Goal: Browse casually: Explore the website without a specific task or goal

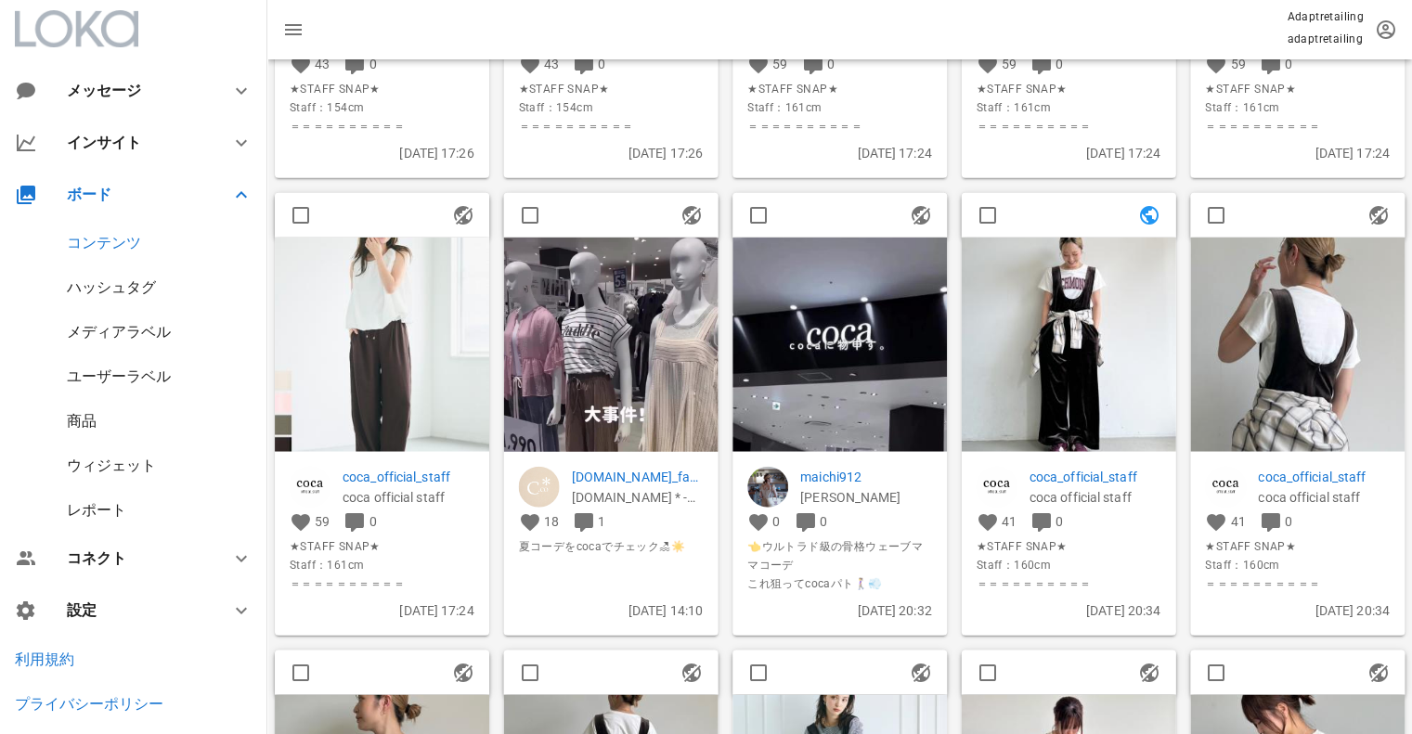
scroll to position [1800, 0]
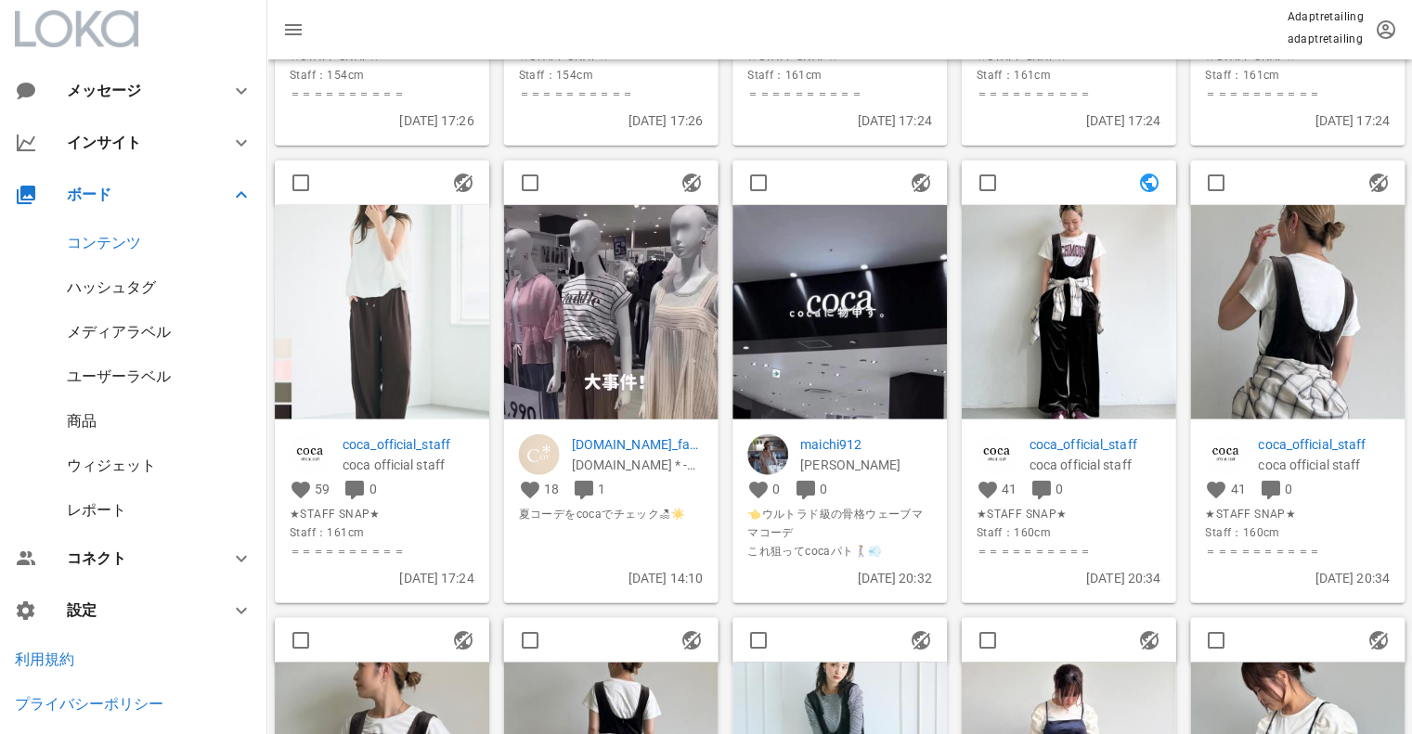
click at [607, 278] on img at bounding box center [611, 394] width 214 height 381
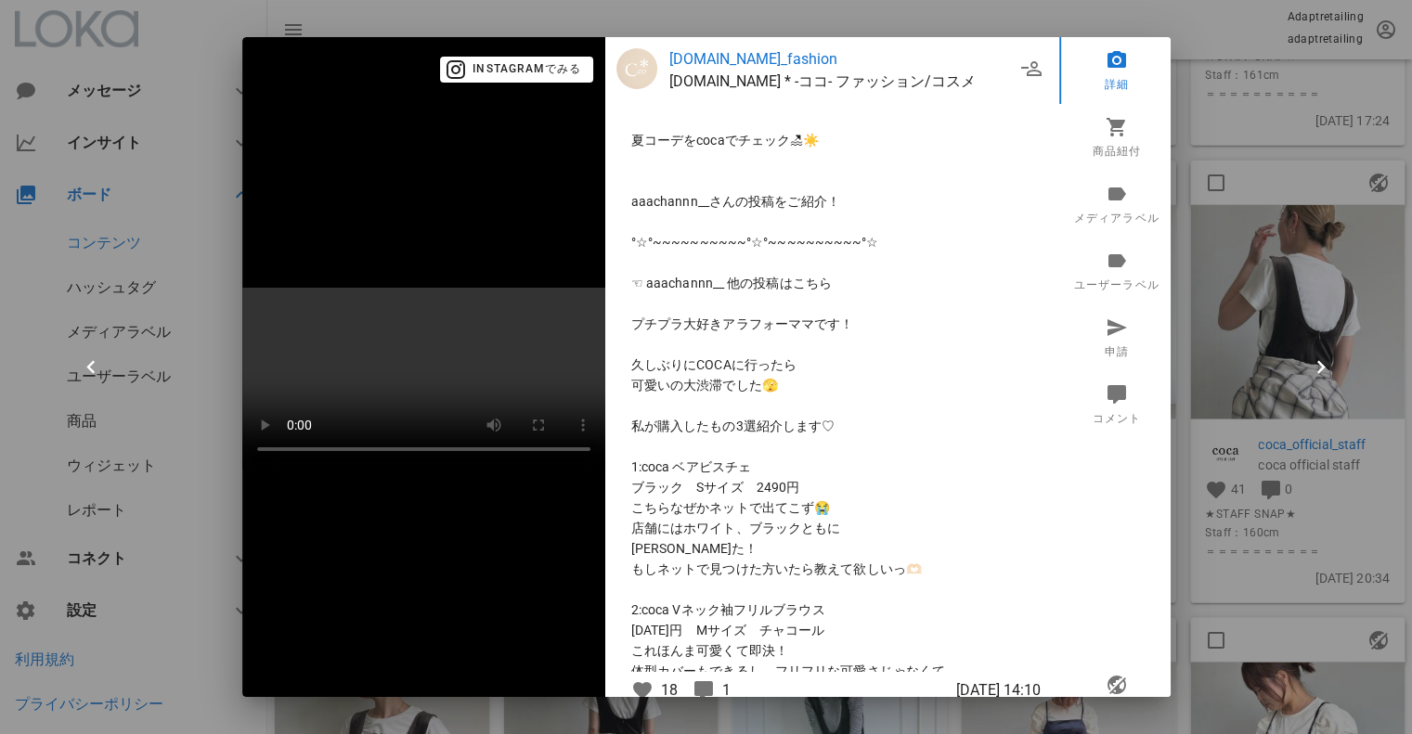
click at [1173, 52] on div at bounding box center [706, 367] width 1412 height 734
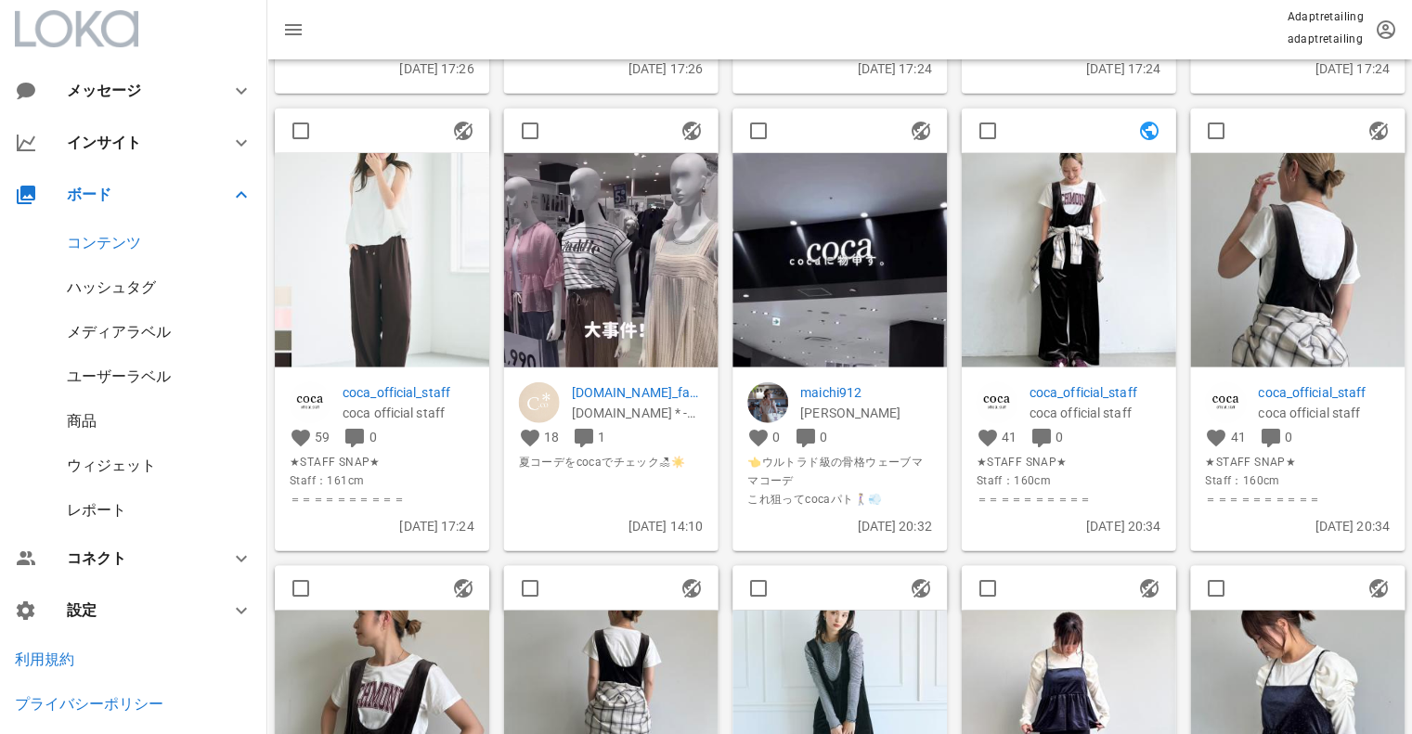
scroll to position [1893, 0]
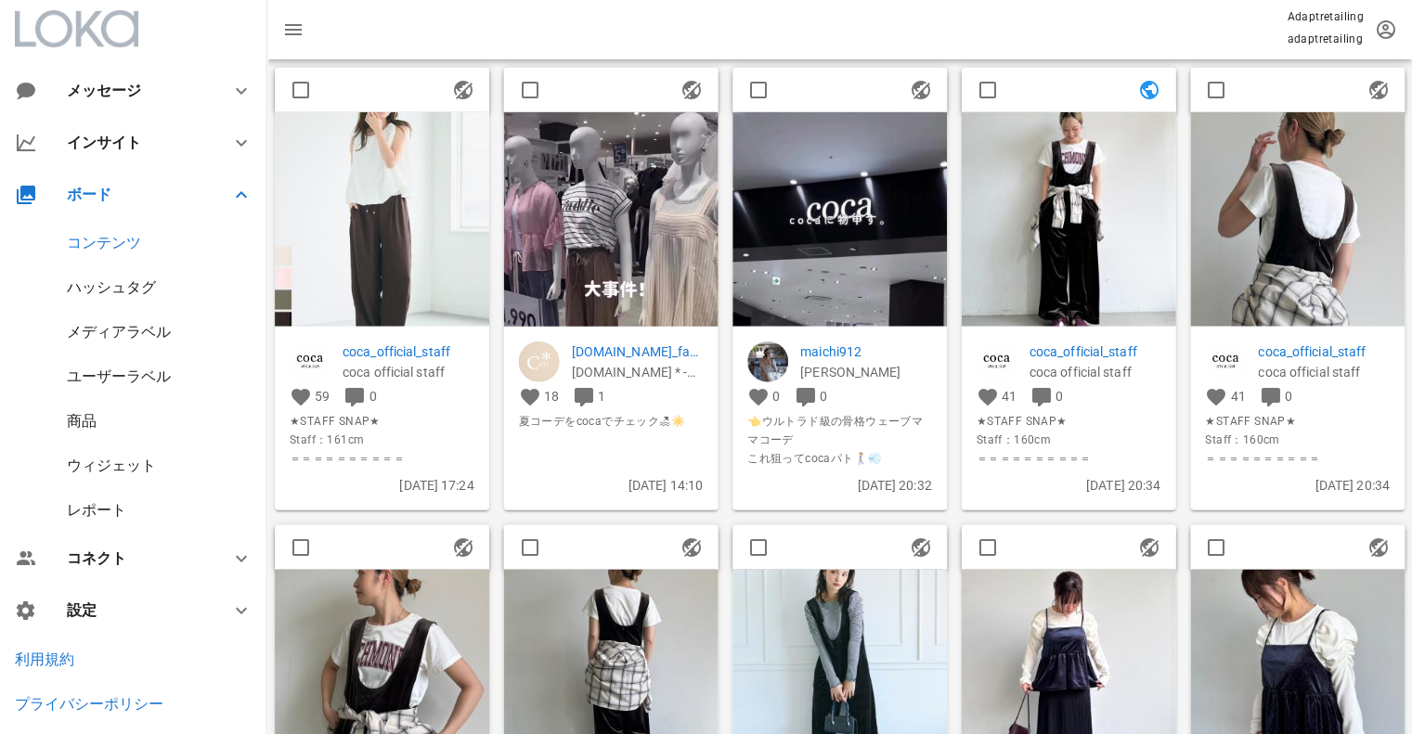
click at [869, 224] on img at bounding box center [839, 218] width 214 height 214
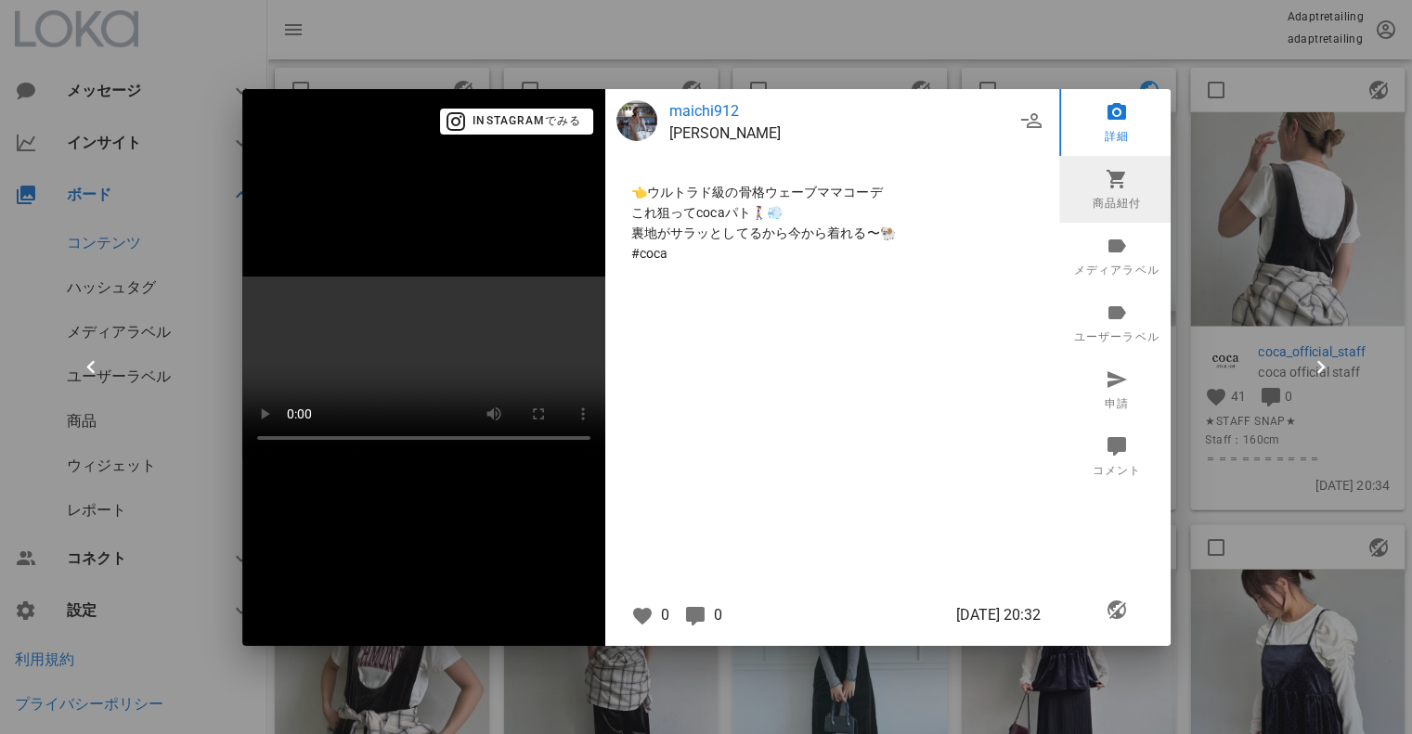
click at [1139, 156] on link "商品紐付" at bounding box center [1116, 189] width 115 height 67
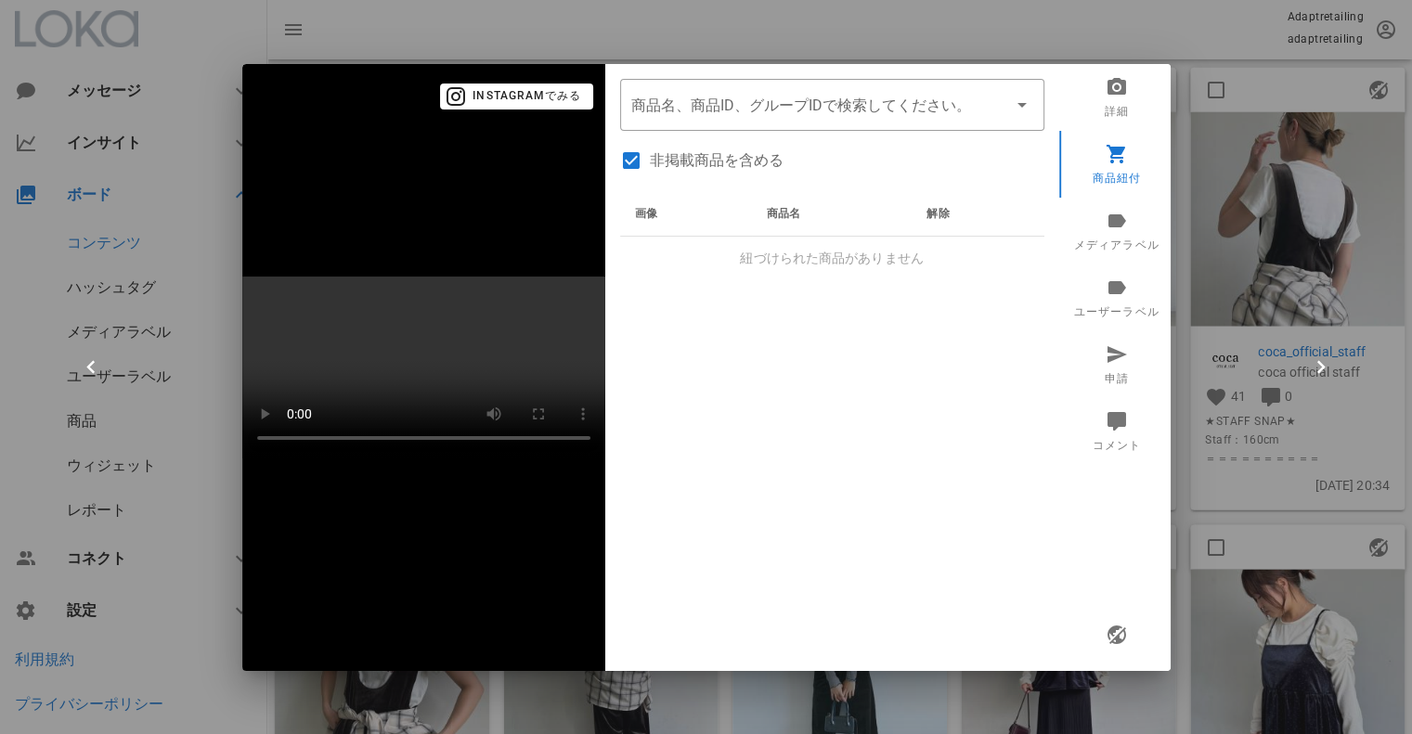
click at [1227, 108] on div at bounding box center [706, 367] width 1412 height 734
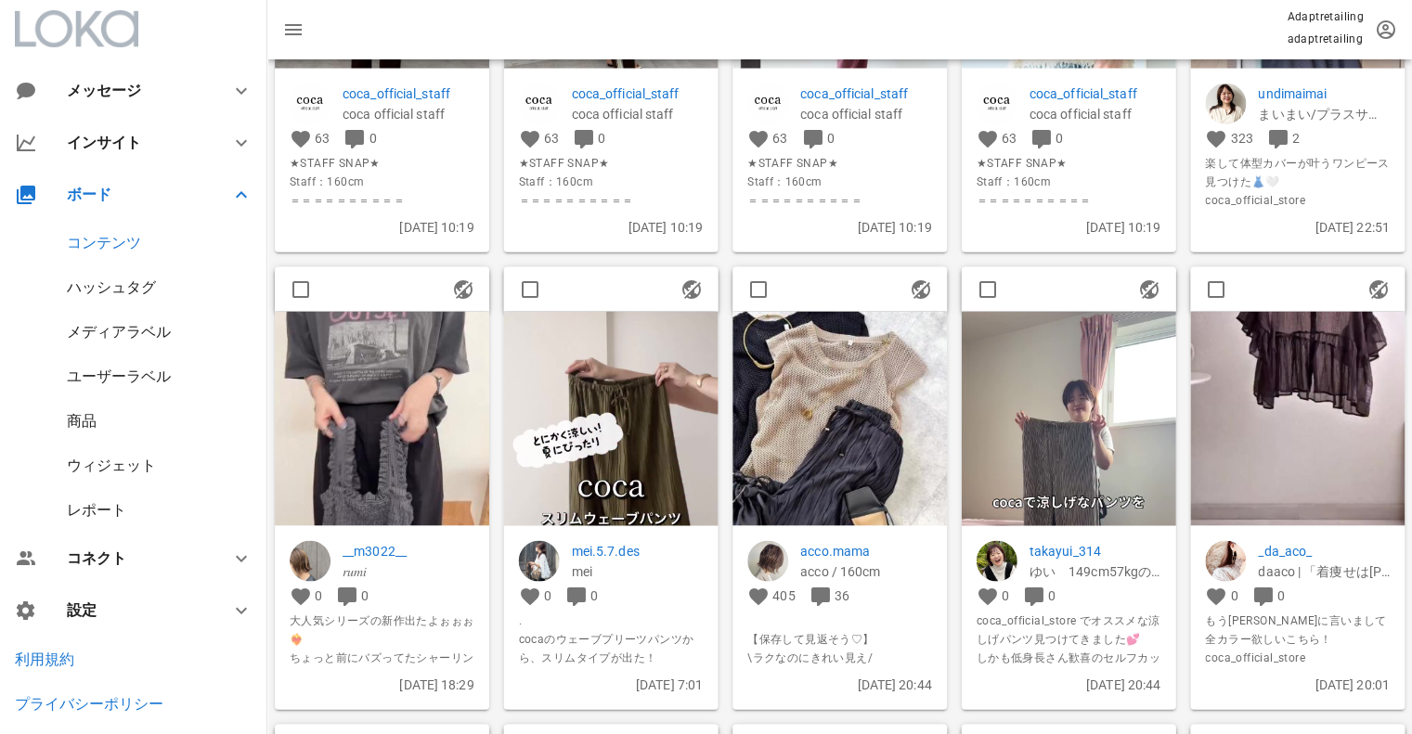
scroll to position [7647, 0]
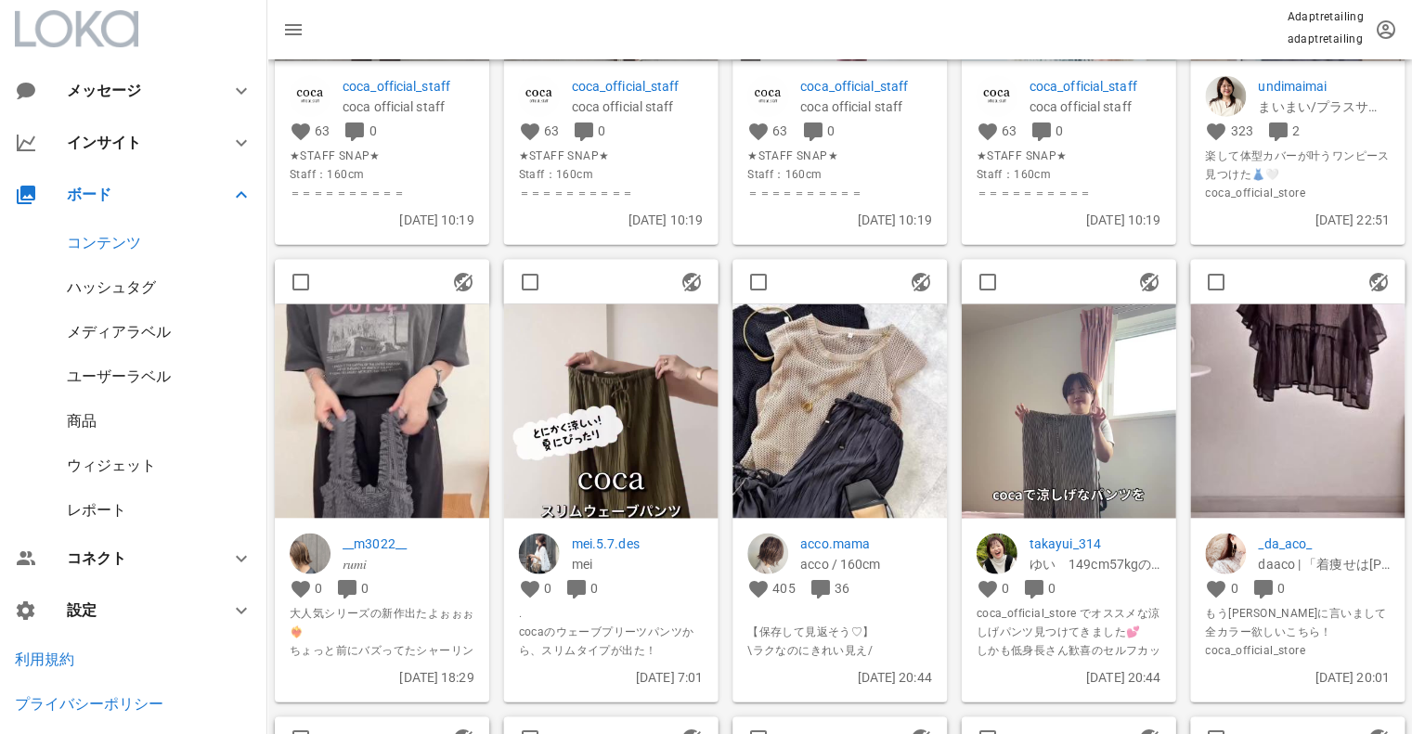
click at [362, 409] on img at bounding box center [382, 410] width 214 height 214
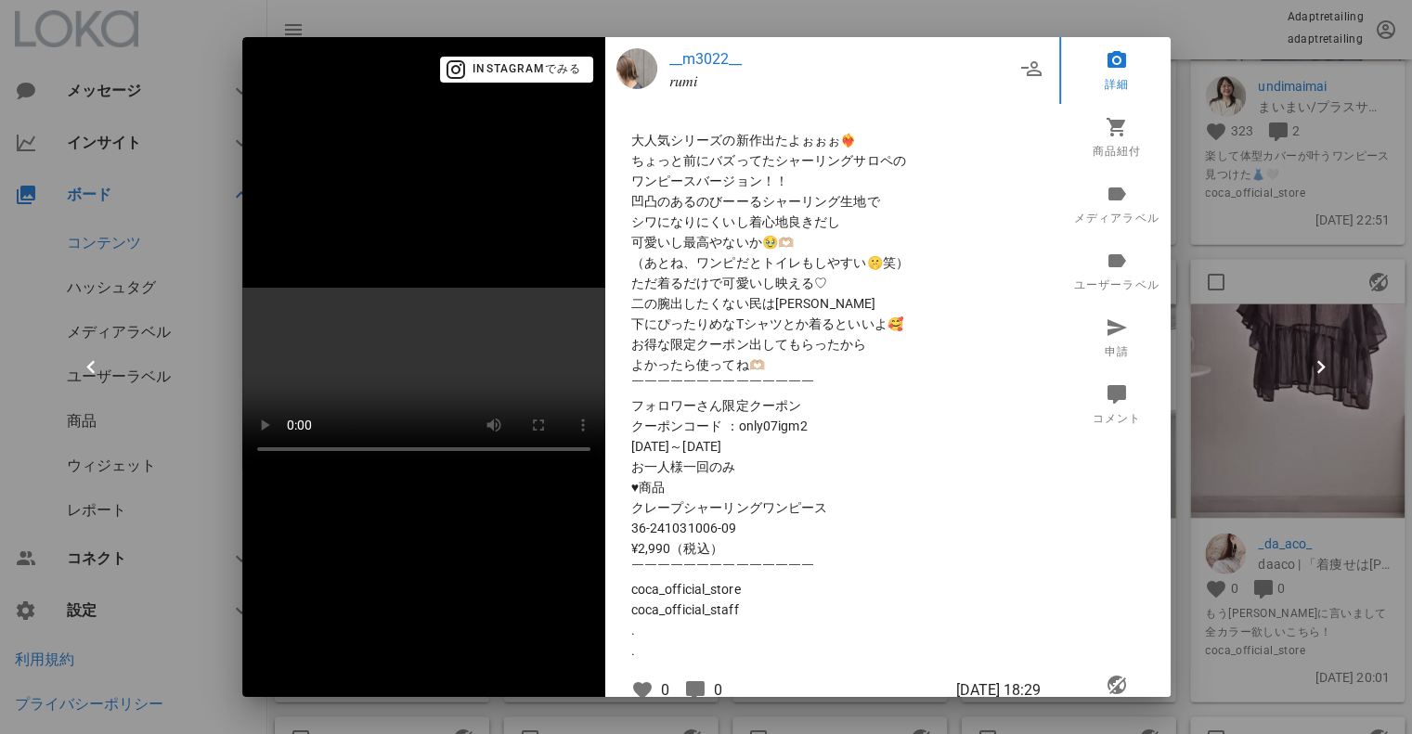
click at [1306, 254] on div at bounding box center [706, 367] width 1412 height 734
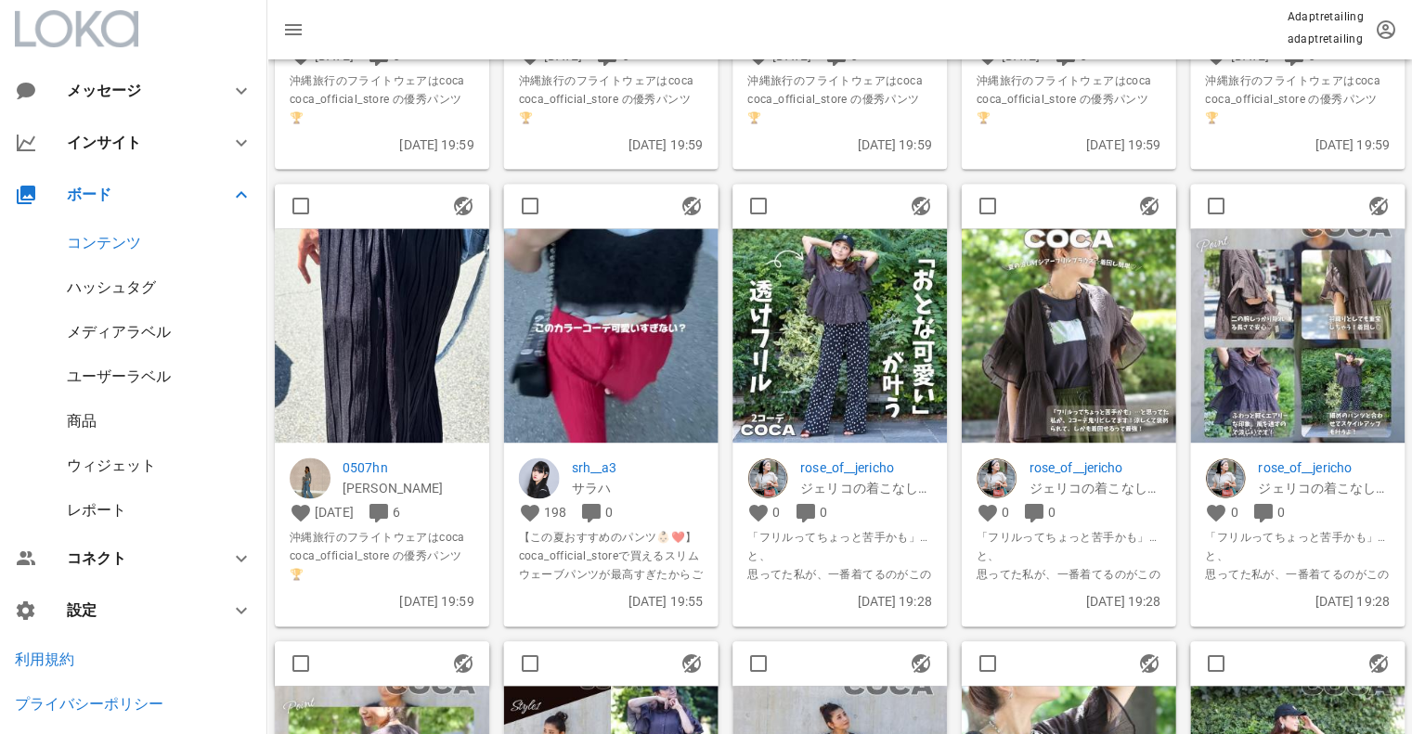
scroll to position [8668, 0]
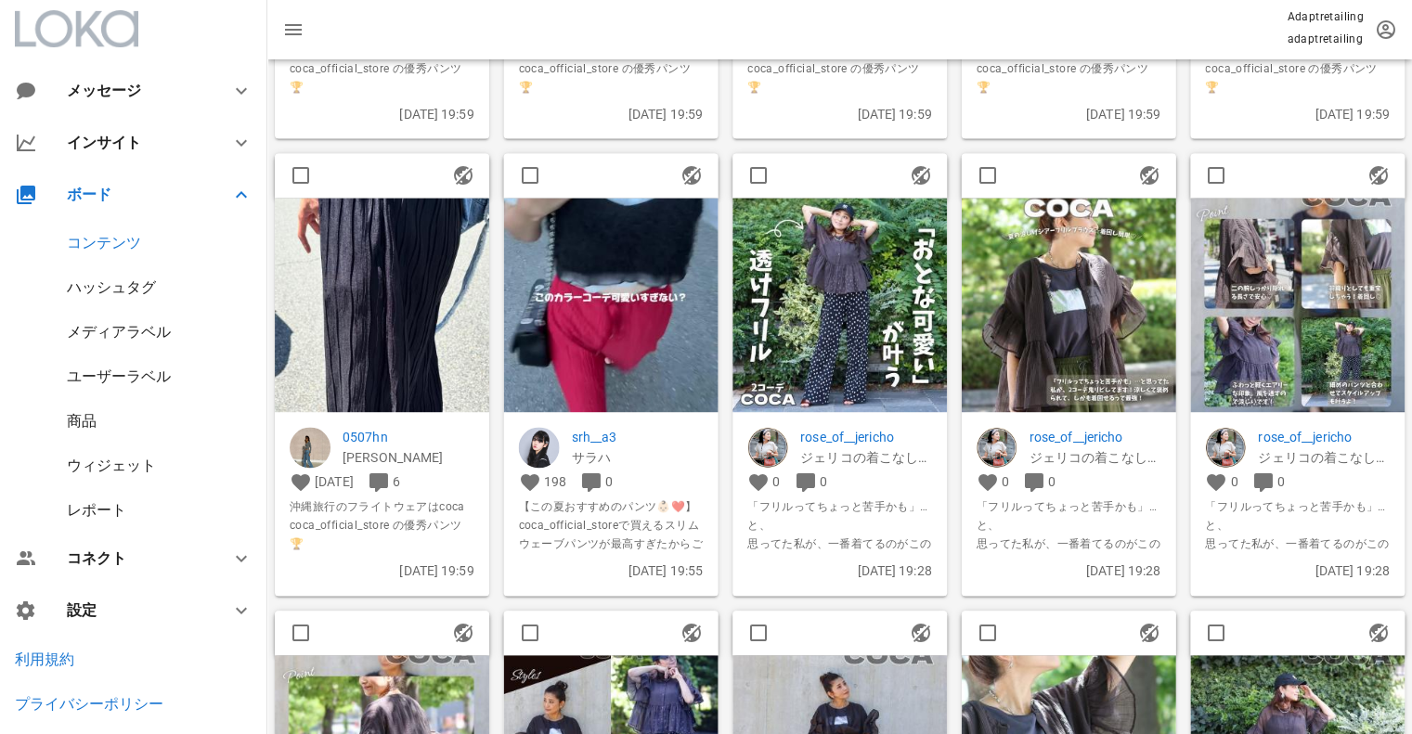
click at [888, 277] on img at bounding box center [839, 305] width 214 height 214
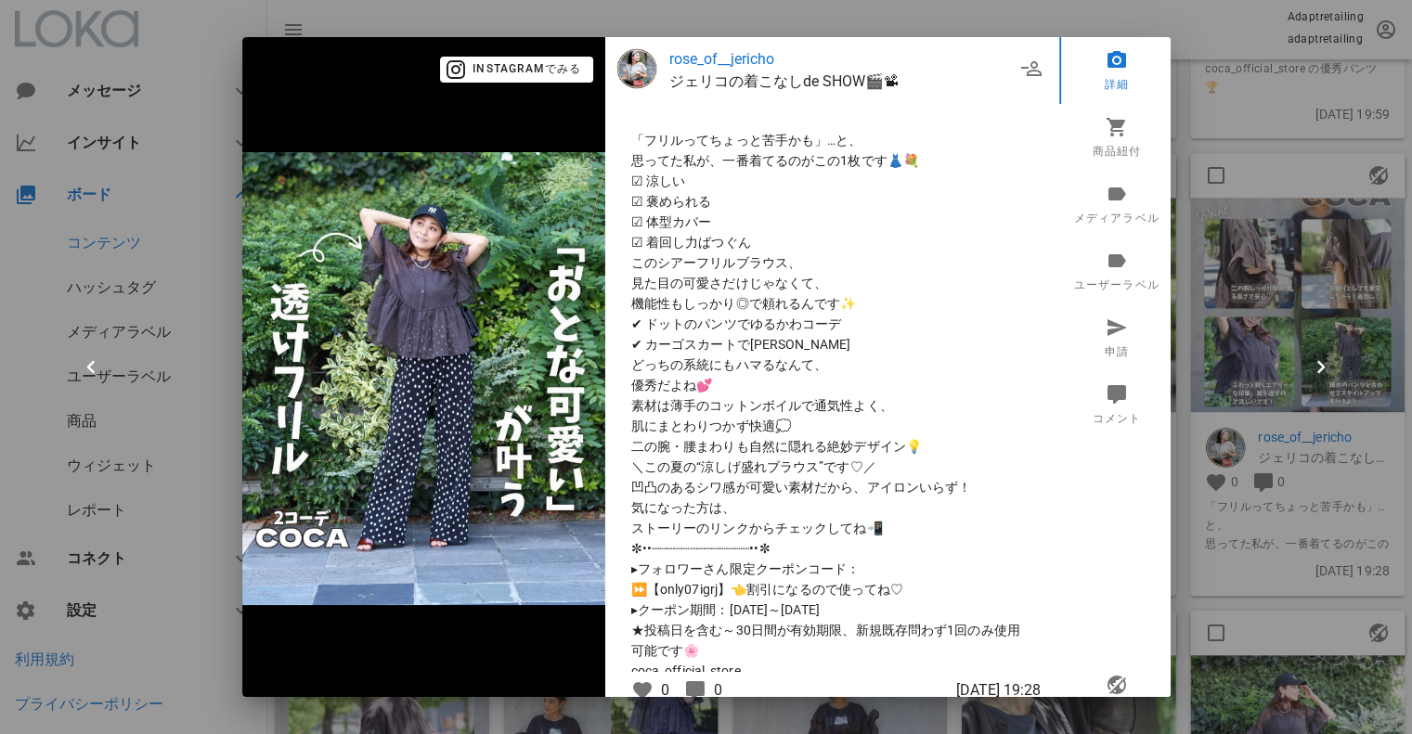
click at [1239, 134] on div at bounding box center [706, 367] width 1412 height 734
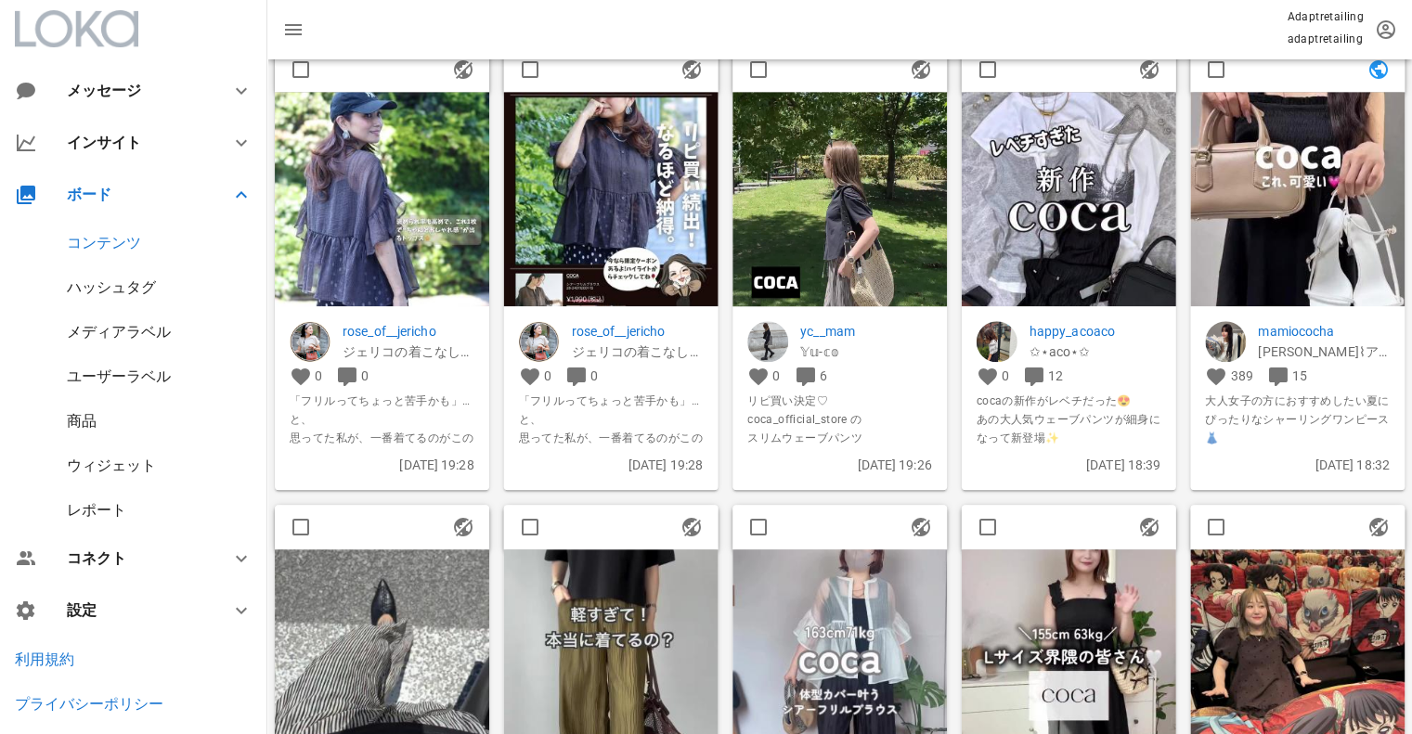
scroll to position [9875, 0]
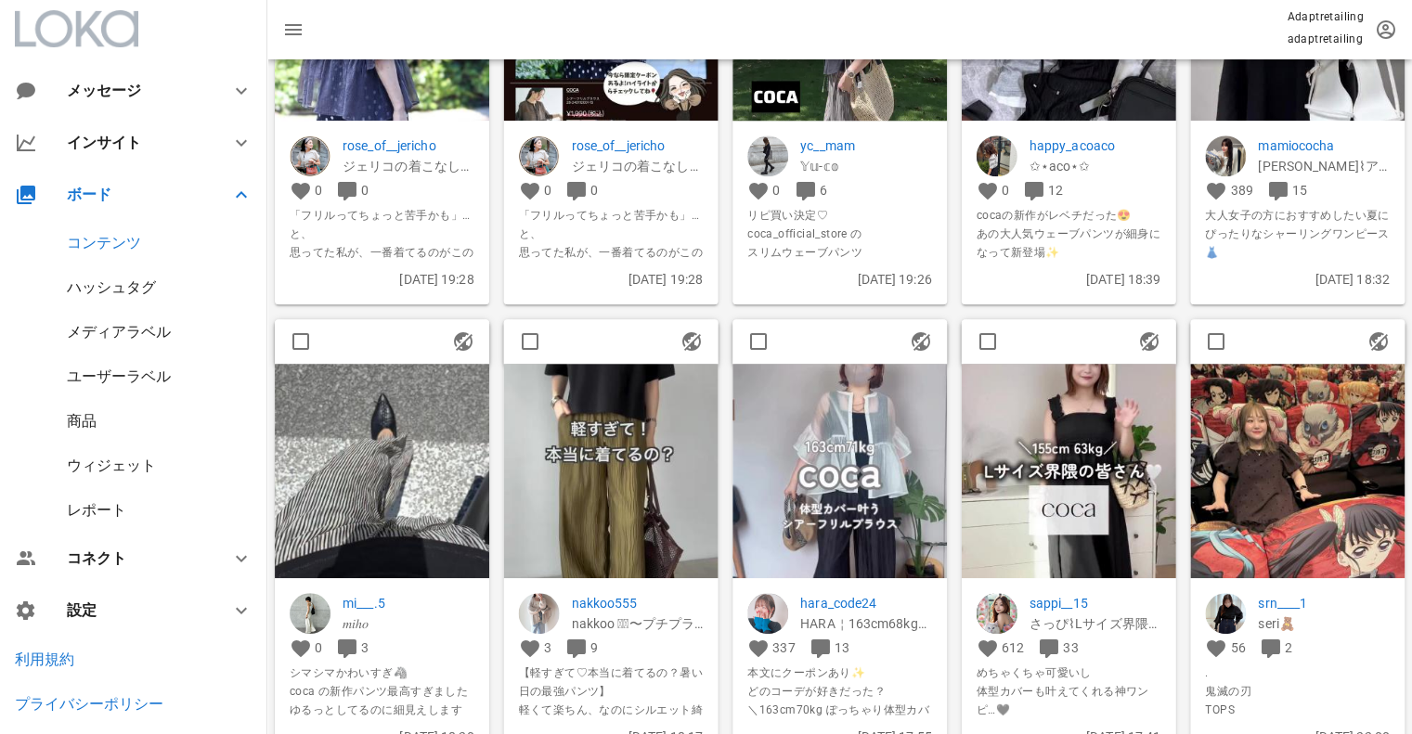
click at [850, 474] on img at bounding box center [839, 471] width 214 height 214
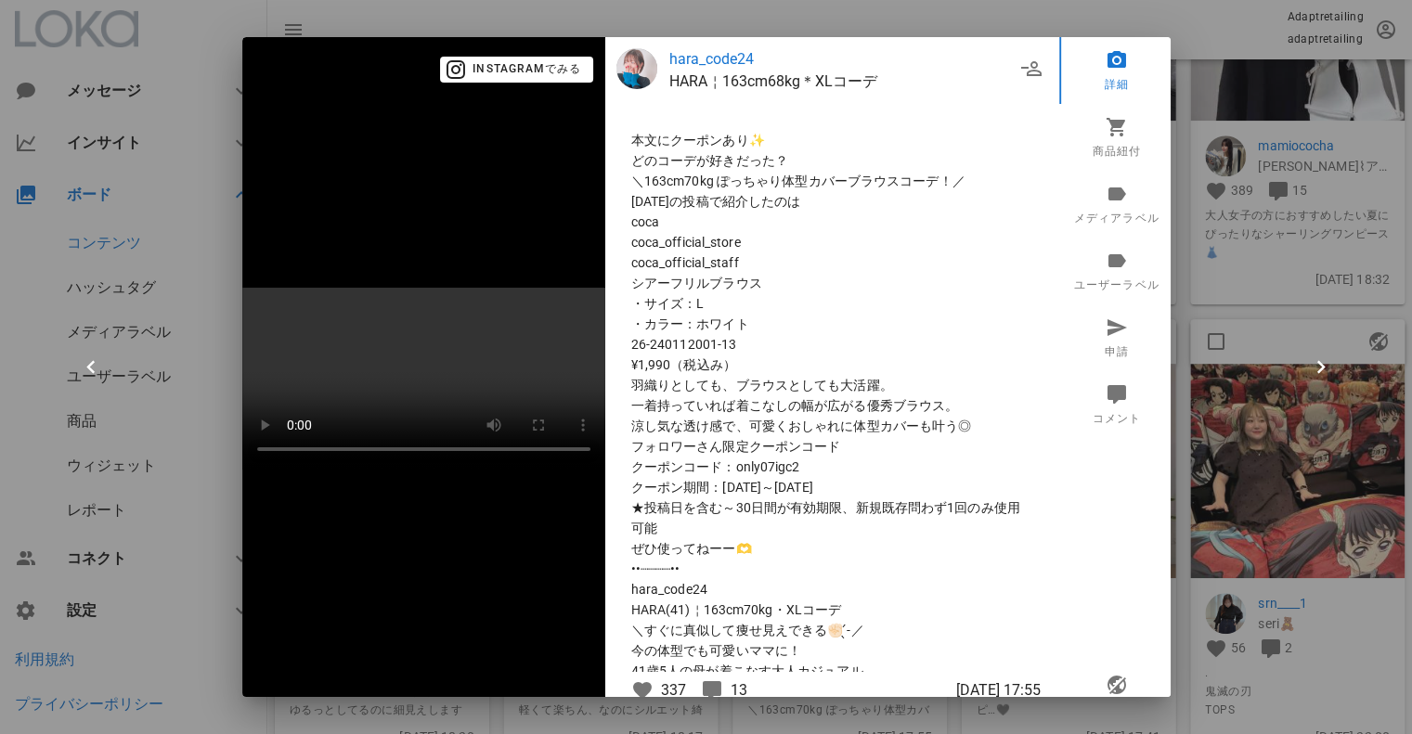
click at [1262, 202] on div at bounding box center [706, 367] width 1412 height 734
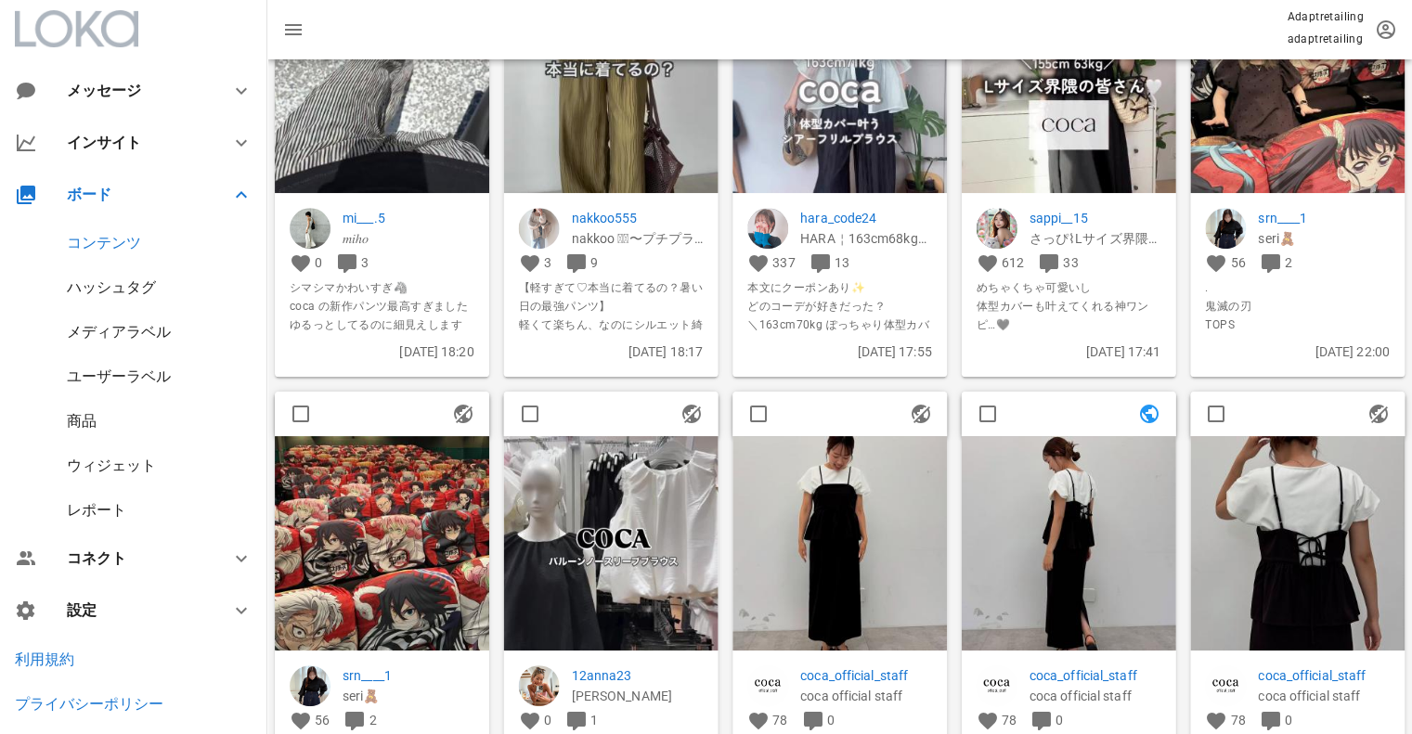
scroll to position [10431, 0]
